Goal: Check status: Check status

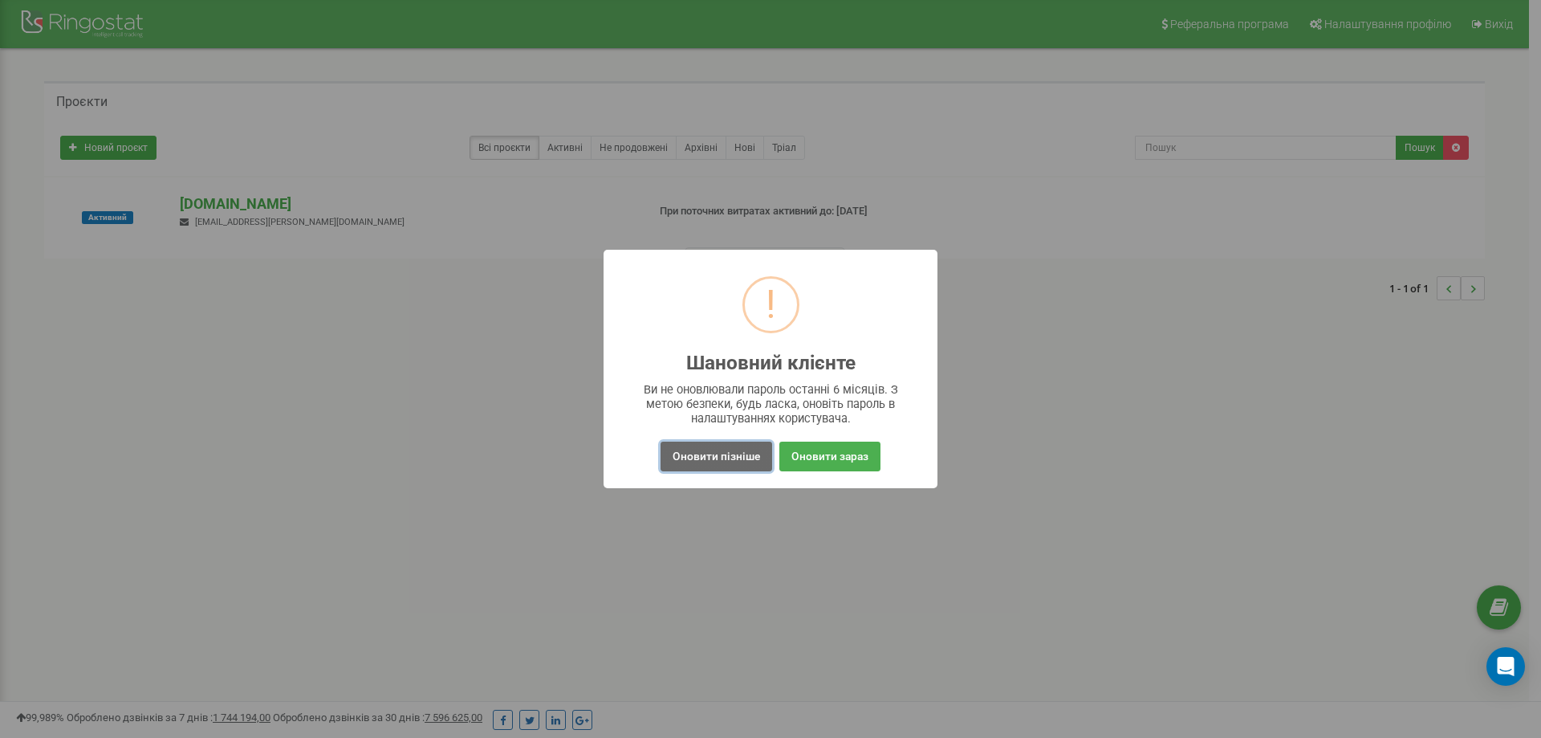
click at [691, 456] on button "Оновити пізніше" at bounding box center [716, 456] width 112 height 30
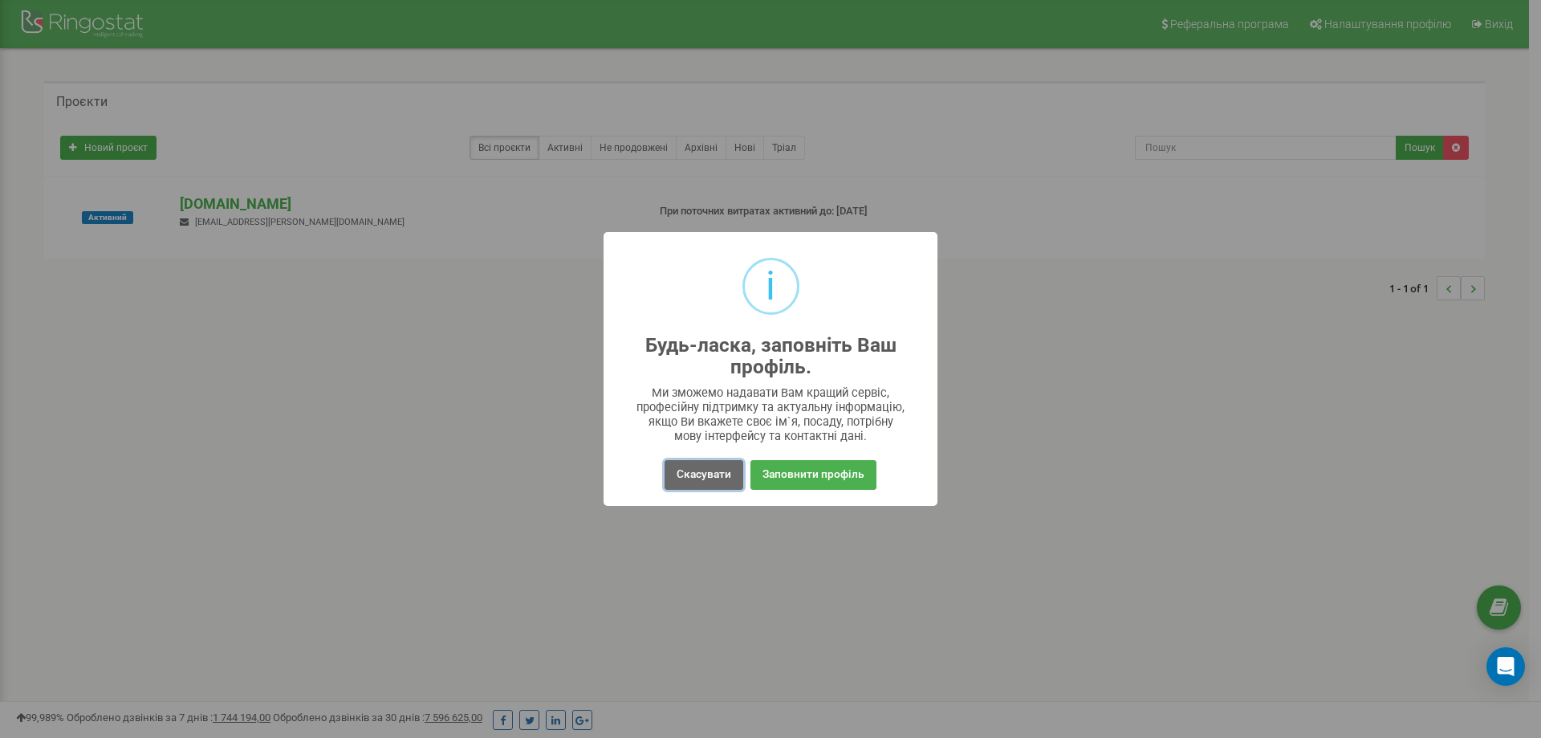
click at [692, 476] on button "Скасувати" at bounding box center [704, 475] width 79 height 30
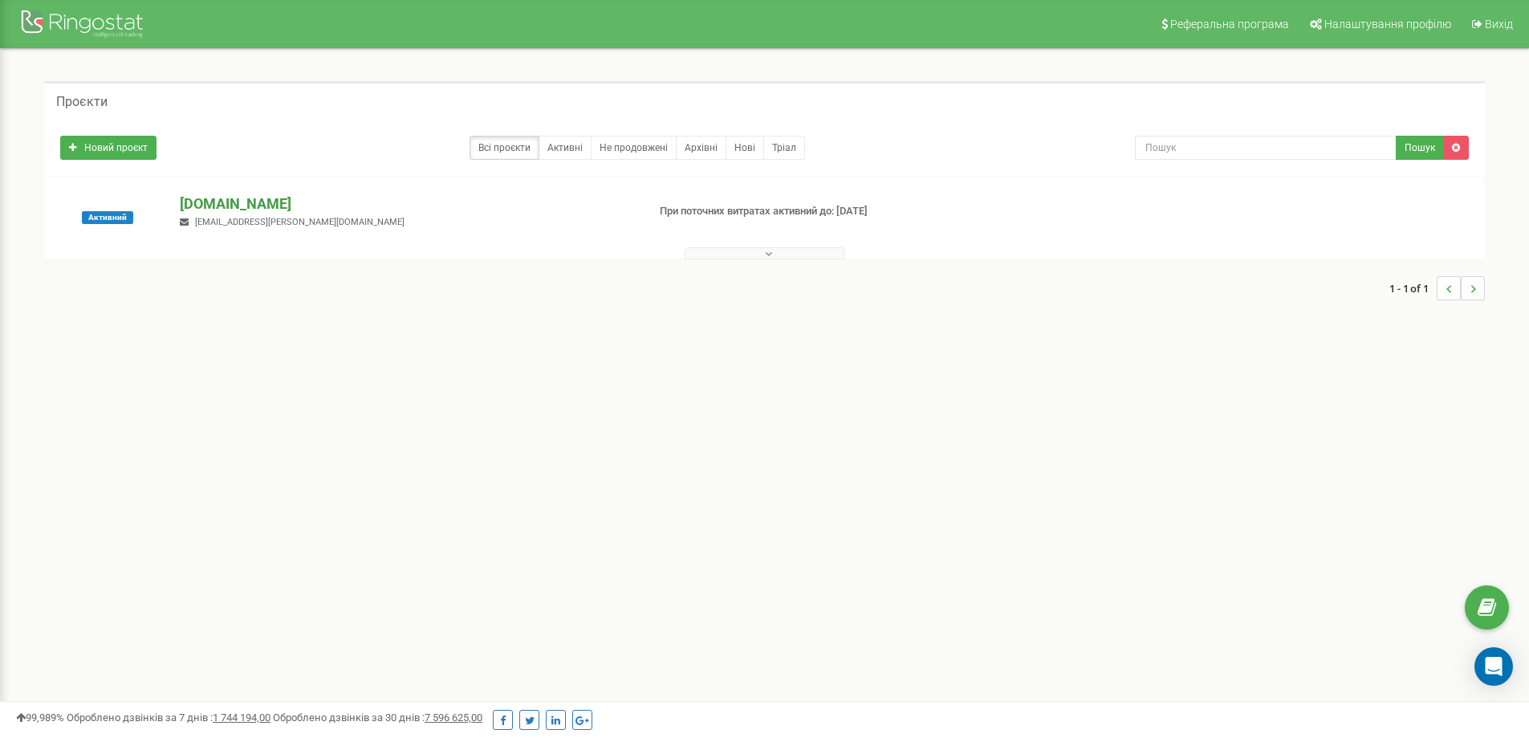
click at [262, 205] on p "[DOMAIN_NAME]" at bounding box center [406, 203] width 453 height 21
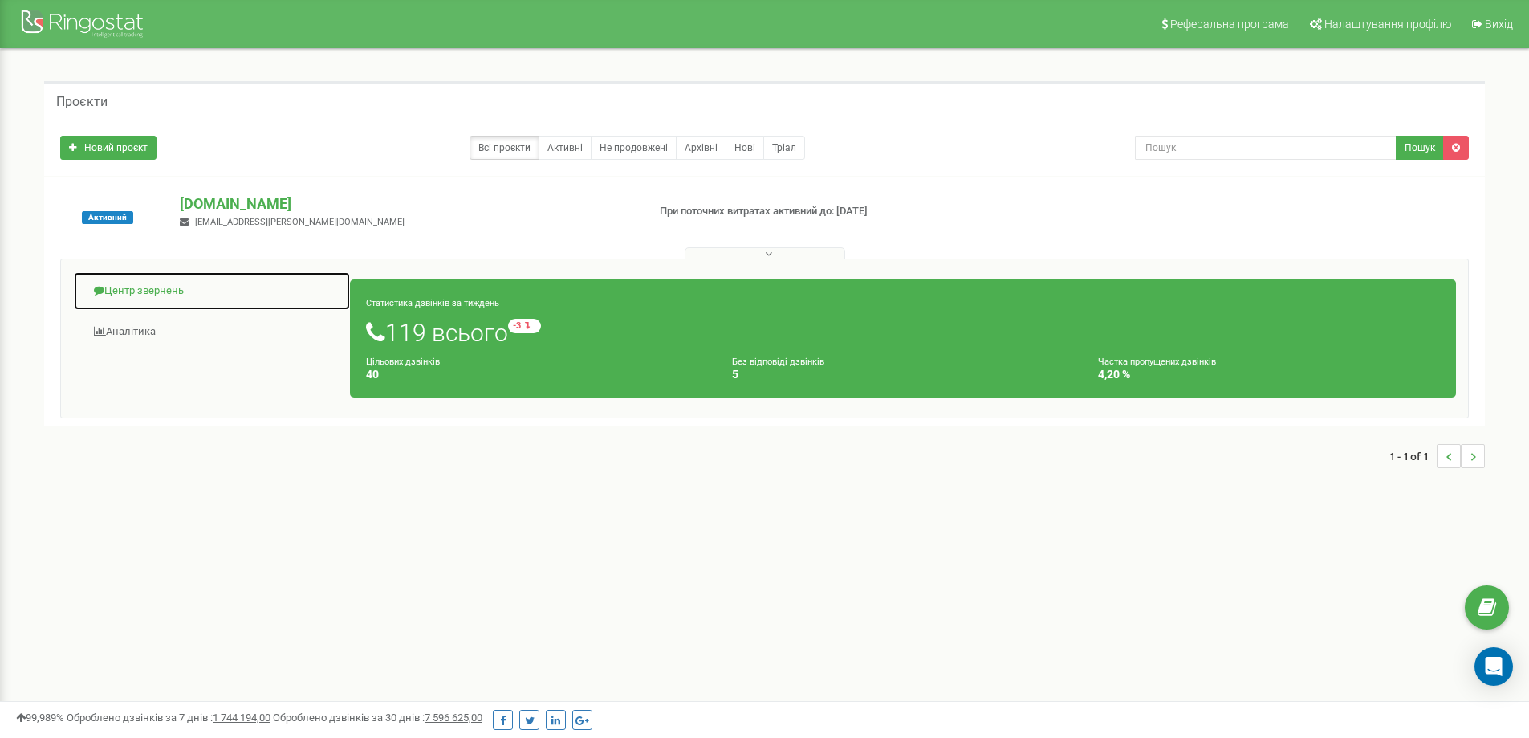
click at [167, 296] on link "Центр звернень" at bounding box center [212, 290] width 278 height 39
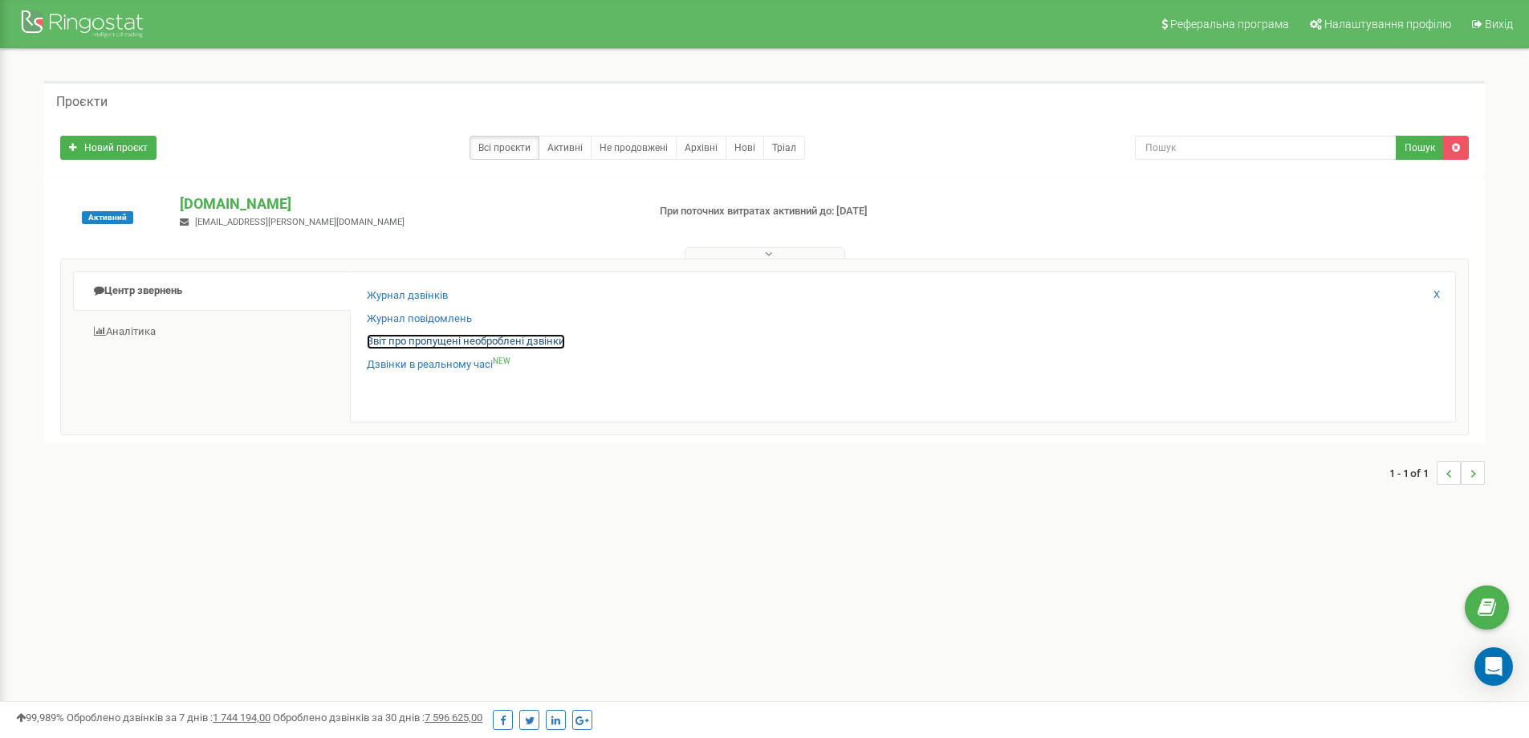
click at [382, 343] on link "Звіт про пропущені необроблені дзвінки" at bounding box center [466, 341] width 198 height 15
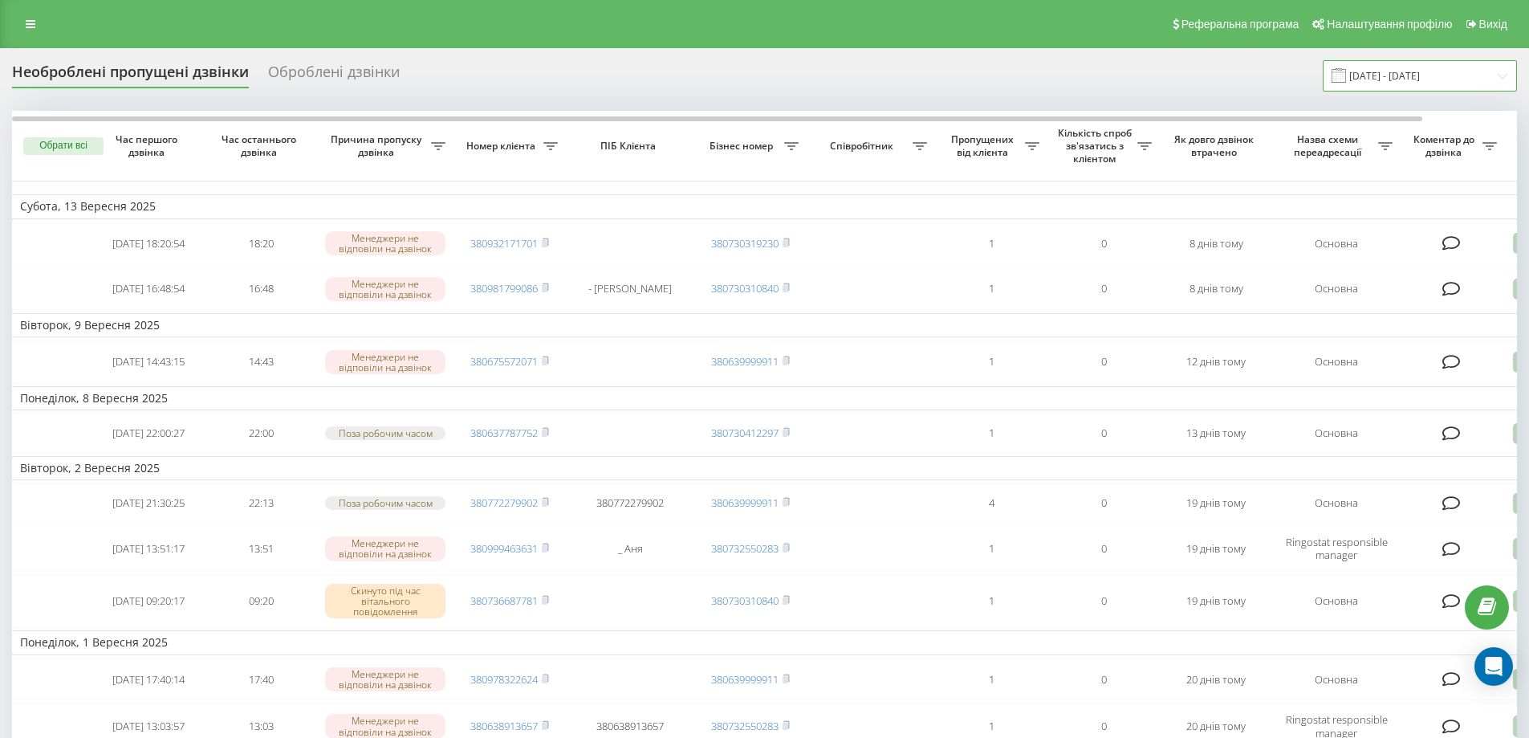
click at [1439, 64] on input "[DATE] - [DATE]" at bounding box center [1420, 75] width 194 height 31
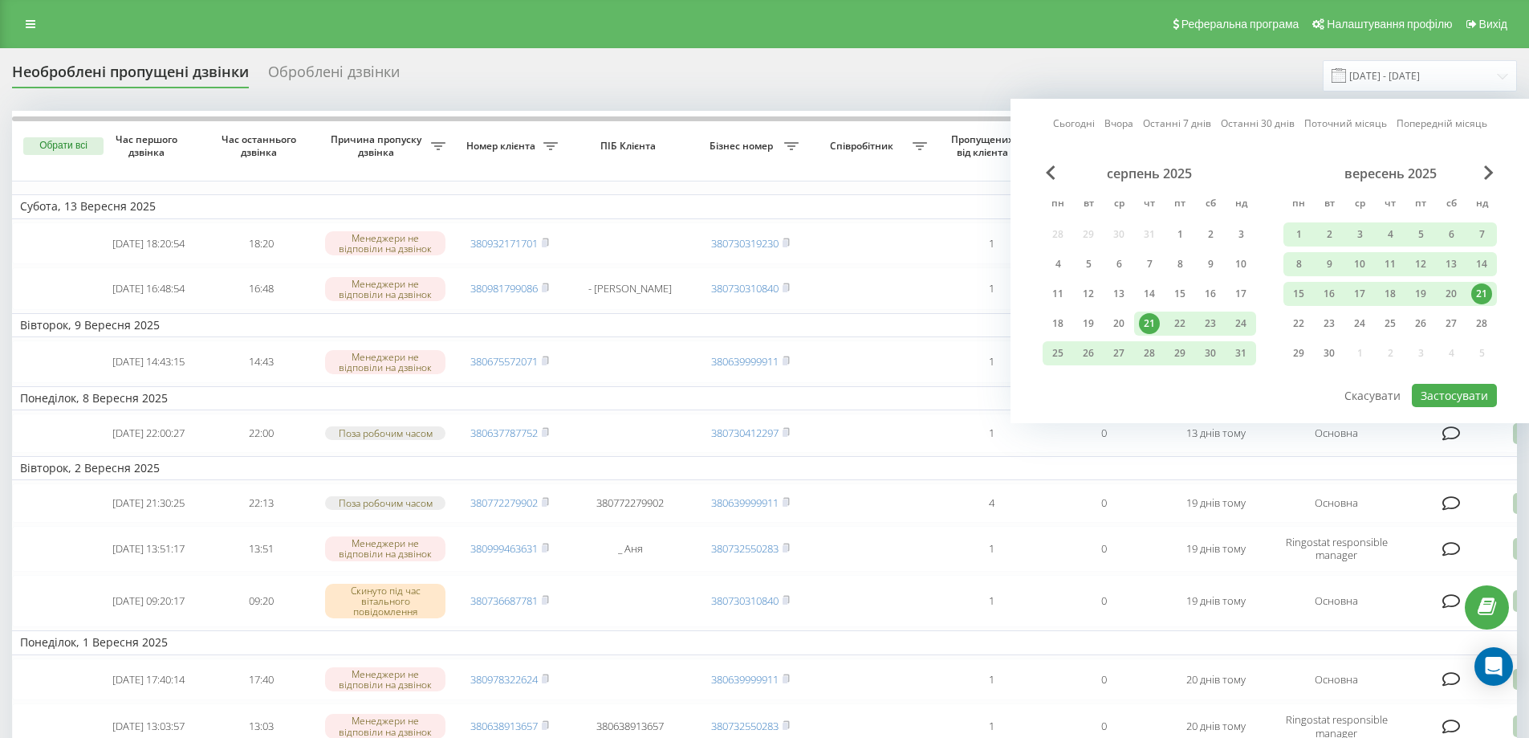
click at [1486, 295] on div "21" at bounding box center [1481, 293] width 21 height 21
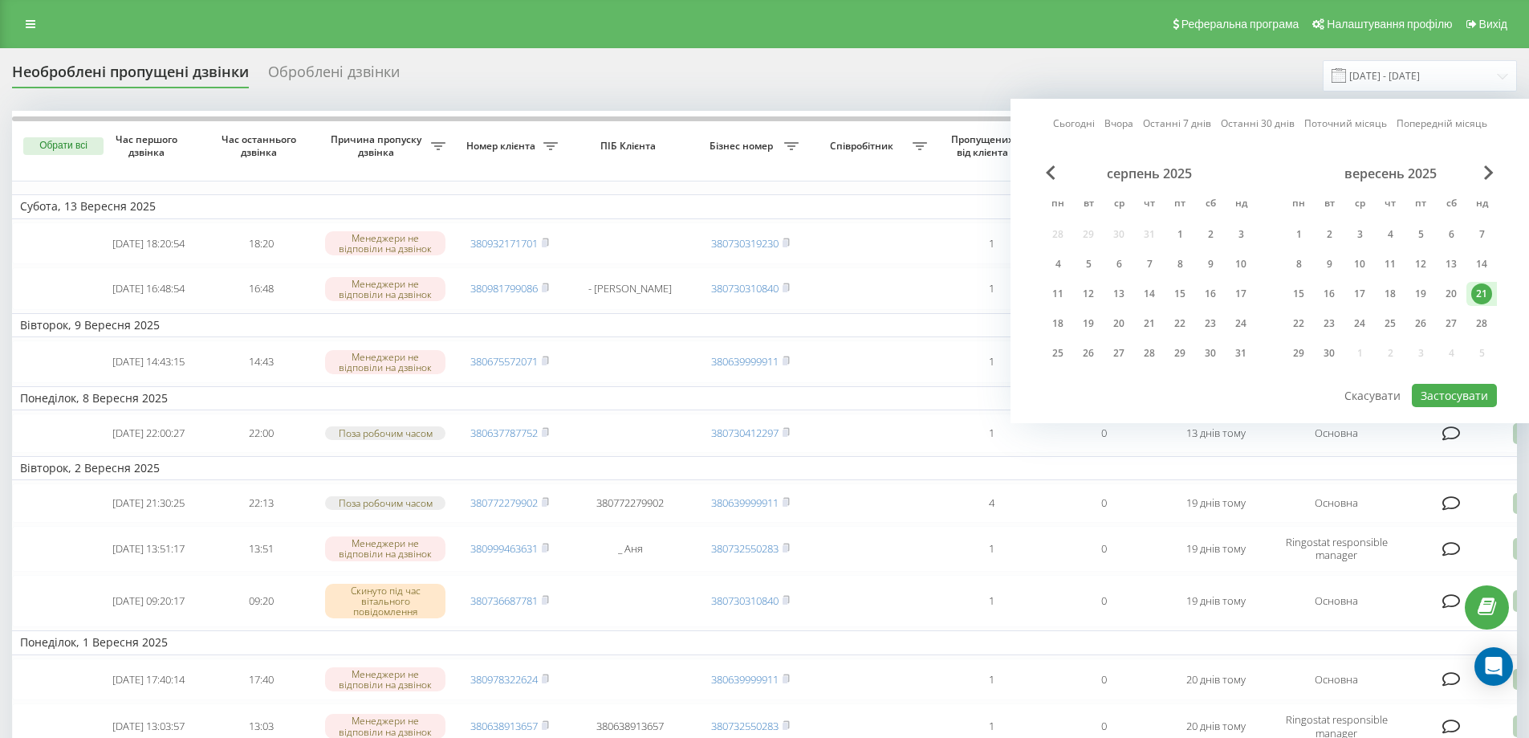
click at [1486, 295] on div "21" at bounding box center [1481, 293] width 21 height 21
click at [1465, 400] on button "Застосувати" at bounding box center [1454, 395] width 85 height 23
type input "[DATE] - [DATE]"
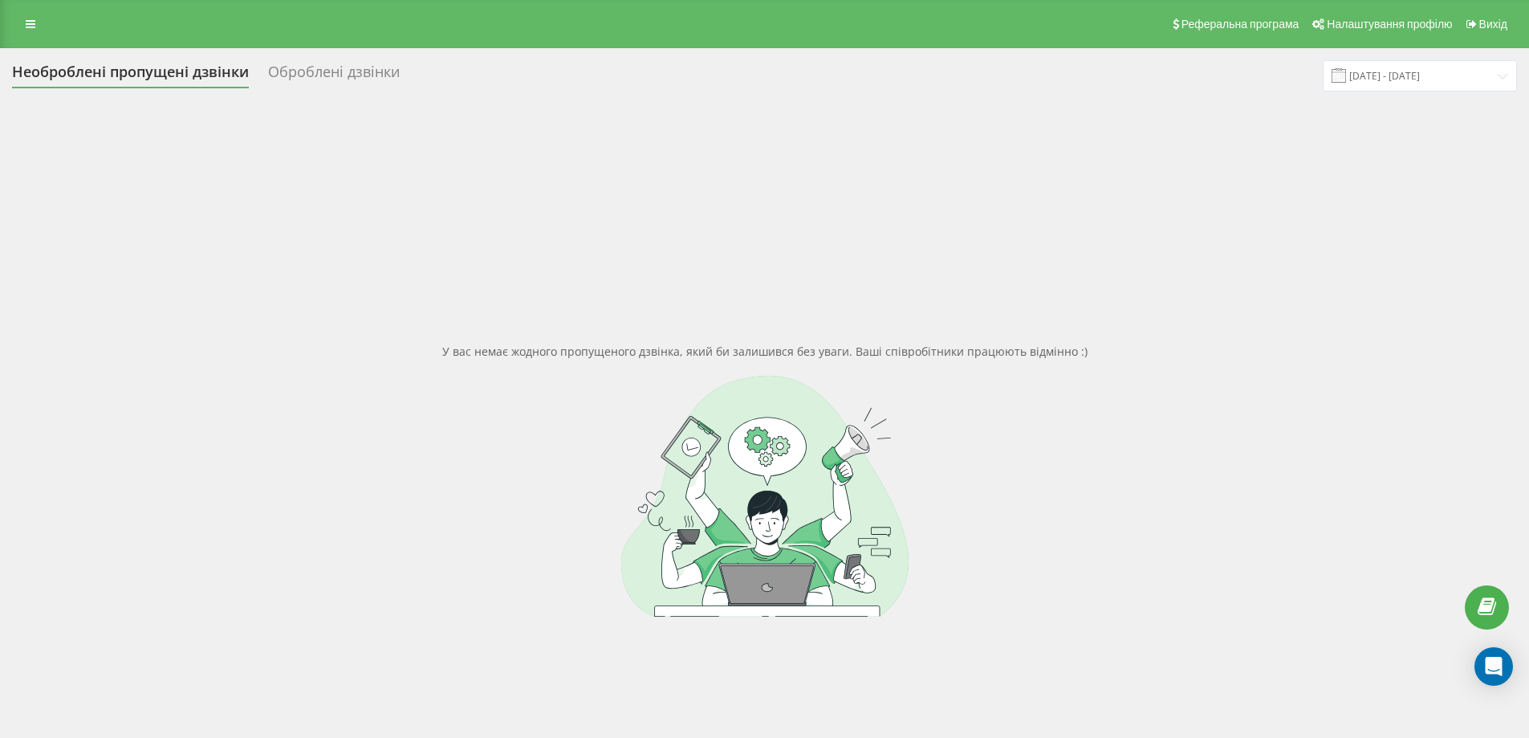
click at [1481, 480] on div at bounding box center [764, 496] width 1505 height 241
